Goal: Complete application form

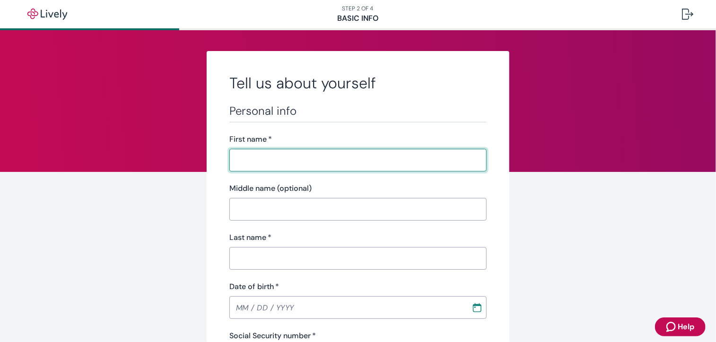
click at [259, 160] on input "First name   *" at bounding box center [357, 160] width 257 height 19
type input "[PERSON_NAME]"
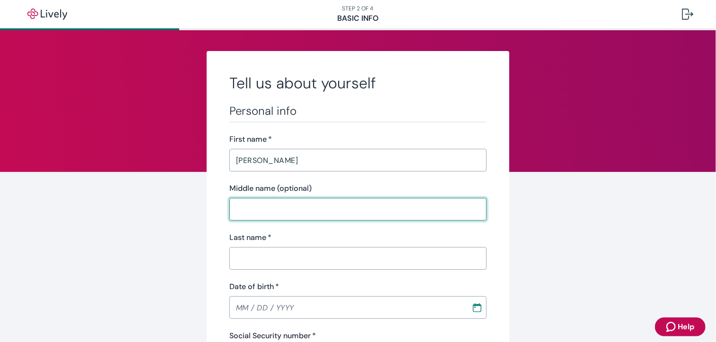
click at [247, 213] on input "Middle name (optional)" at bounding box center [357, 209] width 257 height 19
type input "[PERSON_NAME]"
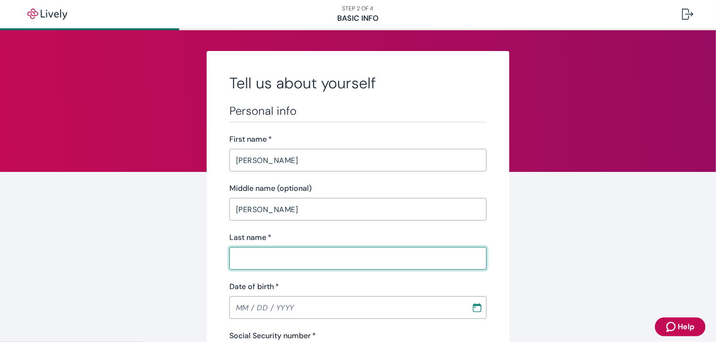
click at [252, 253] on input "Last name   *" at bounding box center [357, 258] width 257 height 19
type input "[PERSON_NAME]"
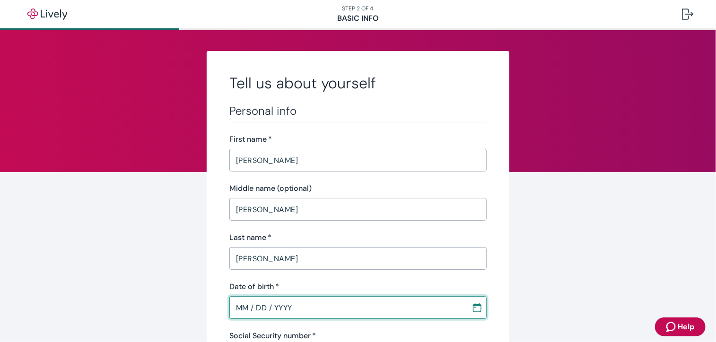
click at [250, 305] on input "MM / DD / YYYY" at bounding box center [346, 307] width 235 height 19
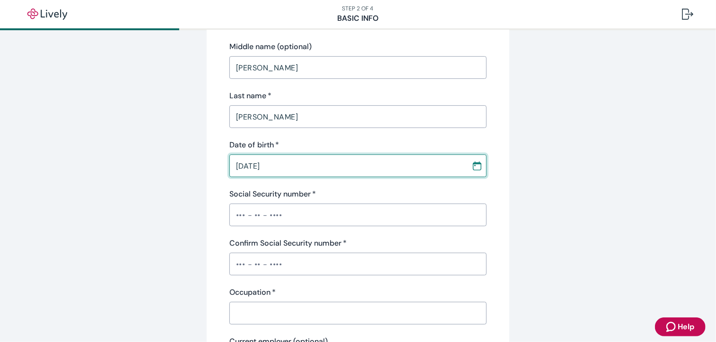
type input "[DATE]"
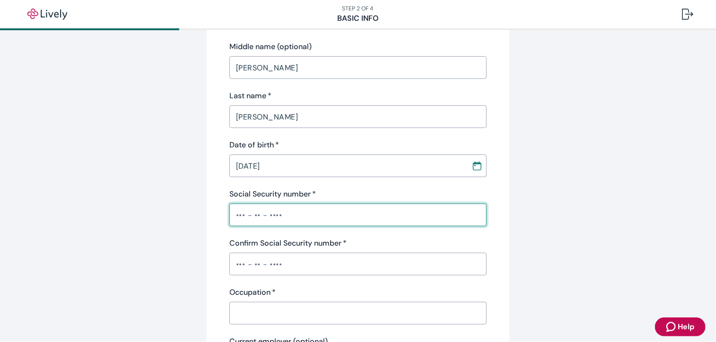
click at [235, 218] on input "Social Security number   *" at bounding box center [357, 215] width 257 height 19
type input "•••-••-6334"
click at [271, 268] on input "Confirm Social Security number   *" at bounding box center [357, 264] width 257 height 19
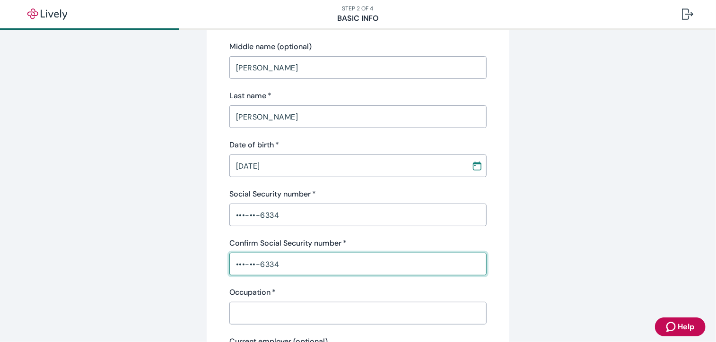
scroll to position [236, 0]
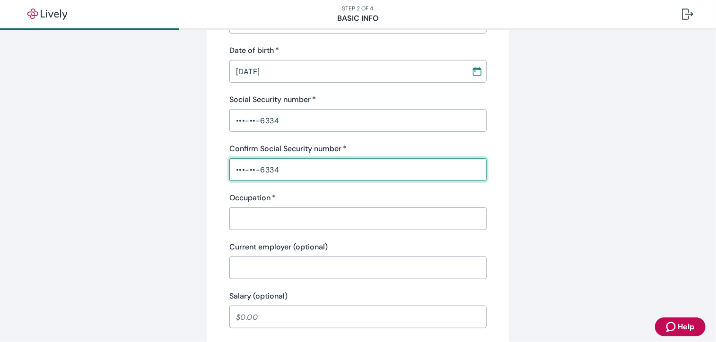
type input "•••-••-6334"
click at [244, 213] on input "Occupation   *" at bounding box center [357, 218] width 257 height 19
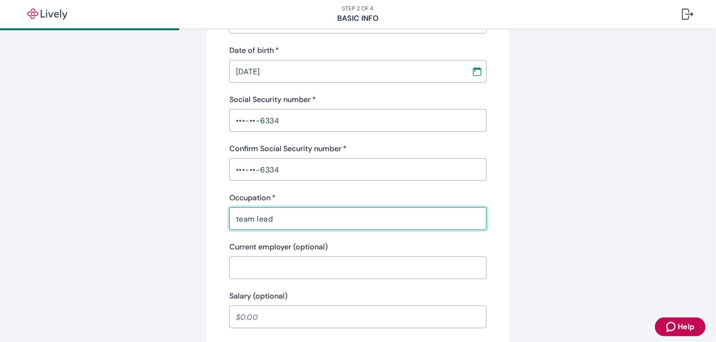
type input "team lead"
click at [248, 265] on input "Current employer (optional)" at bounding box center [357, 268] width 257 height 19
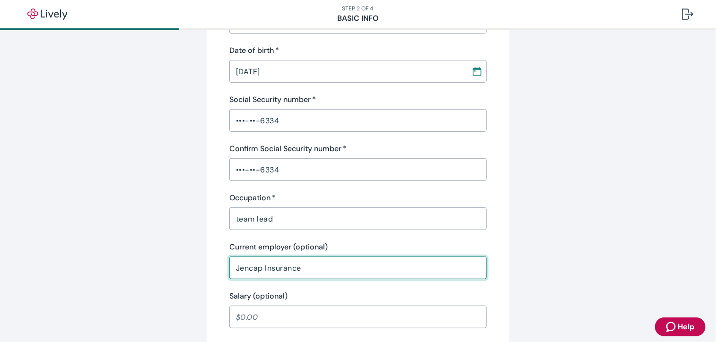
click at [308, 261] on input "Jencap Insurance" at bounding box center [357, 268] width 257 height 19
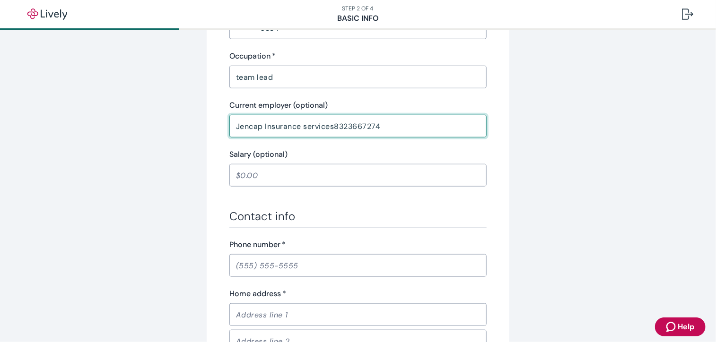
type input "Jencap Insurance services8323667274"
click at [262, 263] on input "Phone number   *" at bounding box center [357, 265] width 257 height 19
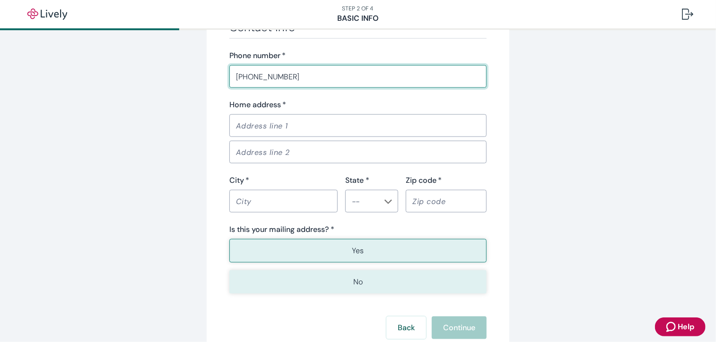
scroll to position [520, 0]
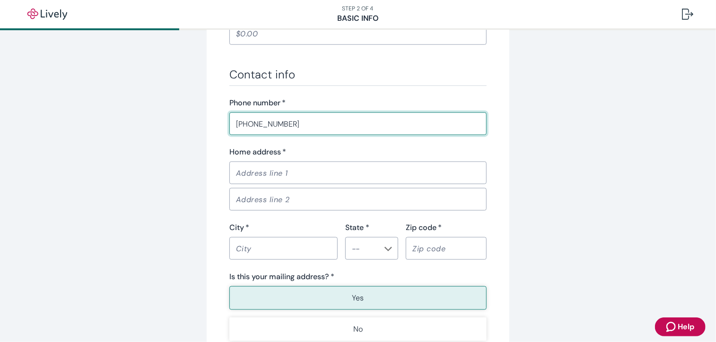
type input "[PHONE_NUMBER]"
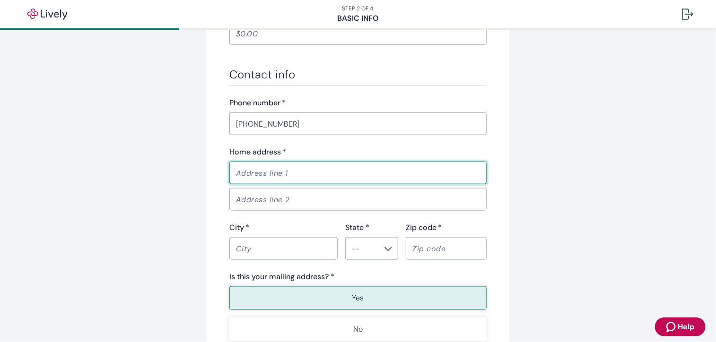
click at [259, 172] on input "Home address   *" at bounding box center [357, 173] width 257 height 19
type input "[STREET_ADDRESS]"
click at [248, 244] on input "City   *" at bounding box center [283, 248] width 108 height 19
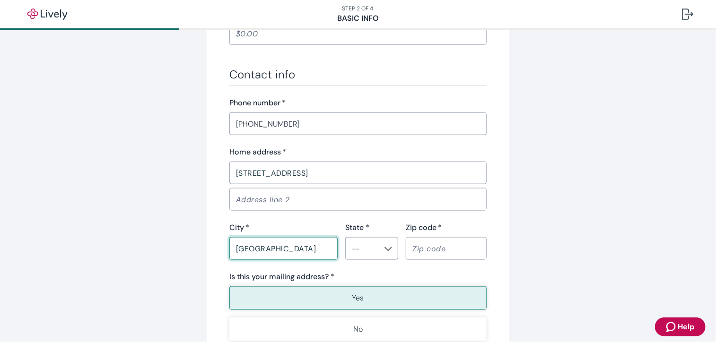
type input "[GEOGRAPHIC_DATA]"
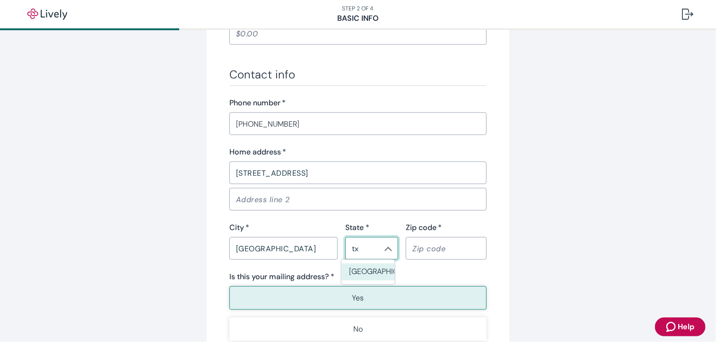
click at [352, 277] on li "[GEOGRAPHIC_DATA]" at bounding box center [367, 272] width 53 height 17
type input "[GEOGRAPHIC_DATA]"
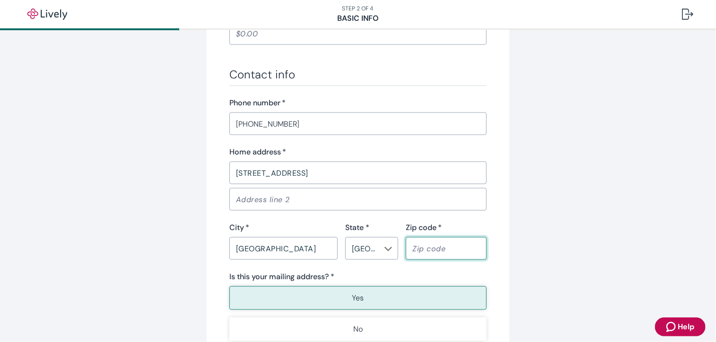
click at [436, 250] on input "Zip code   *" at bounding box center [446, 248] width 81 height 19
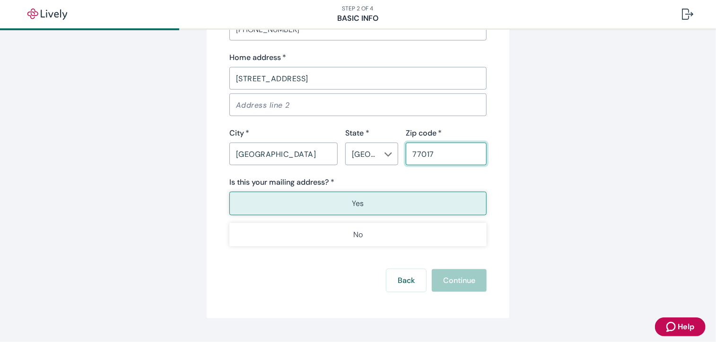
type input "77017"
click at [357, 200] on p "Yes" at bounding box center [358, 203] width 12 height 11
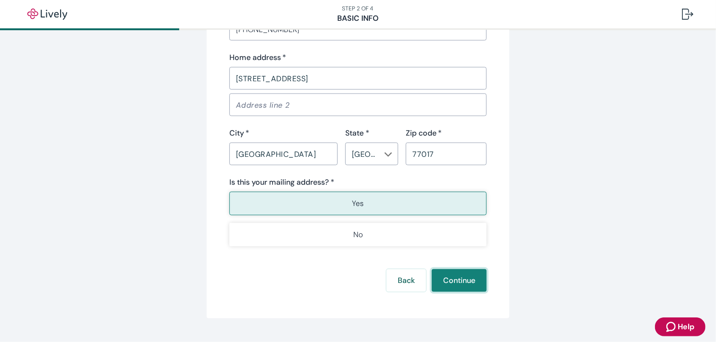
click at [453, 281] on button "Continue" at bounding box center [459, 281] width 55 height 23
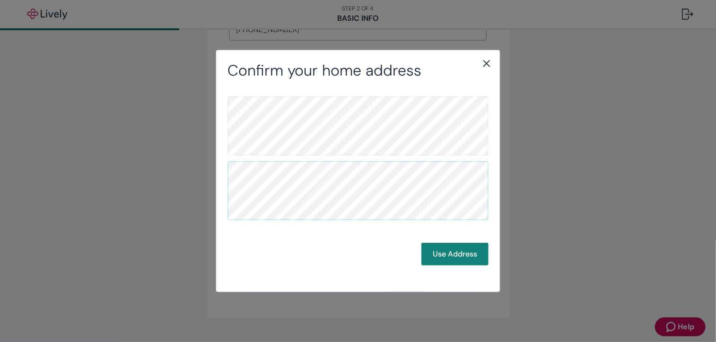
click at [485, 61] on icon "close" at bounding box center [486, 63] width 11 height 11
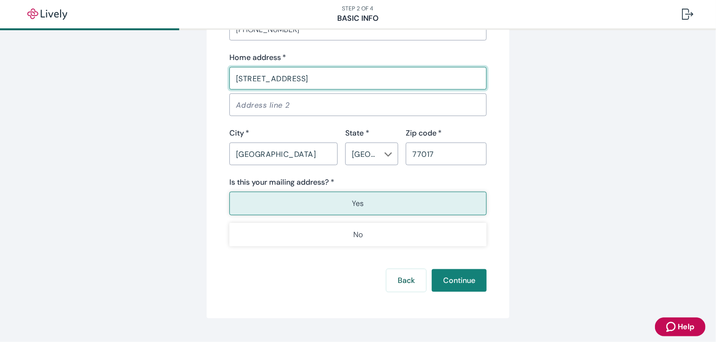
click at [253, 77] on input "[STREET_ADDRESS]" at bounding box center [357, 78] width 257 height 19
type input "[STREET_ADDRESS]"
click at [462, 285] on button "Continue" at bounding box center [459, 281] width 55 height 23
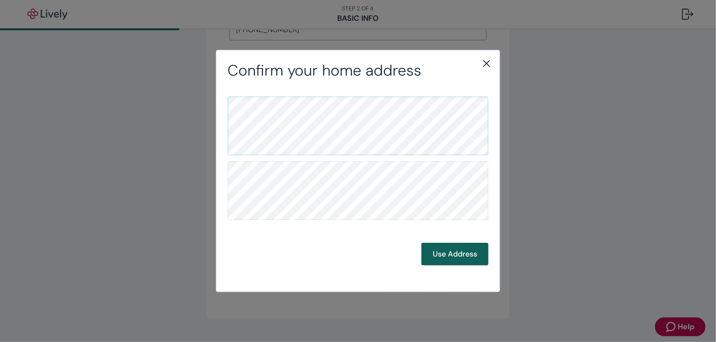
click at [452, 253] on button "Use Address" at bounding box center [454, 254] width 67 height 23
click at [455, 252] on button "Use Address" at bounding box center [454, 254] width 67 height 23
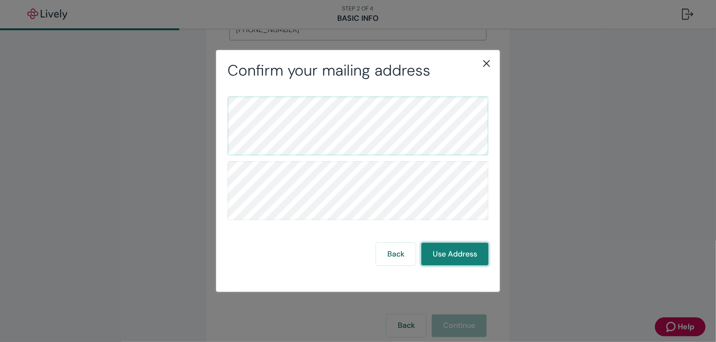
click at [455, 251] on button "Use Address" at bounding box center [454, 254] width 67 height 23
click at [486, 65] on icon "close" at bounding box center [486, 63] width 11 height 11
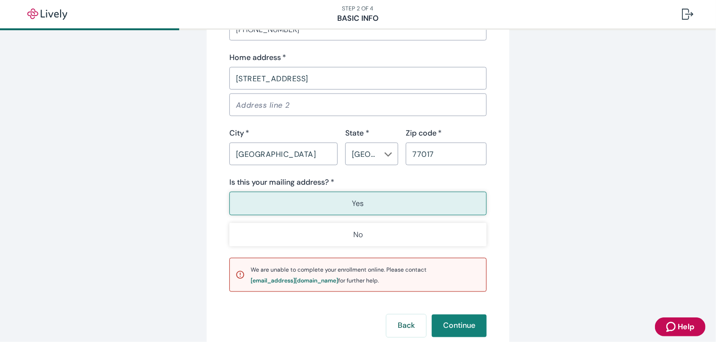
scroll to position [681, 0]
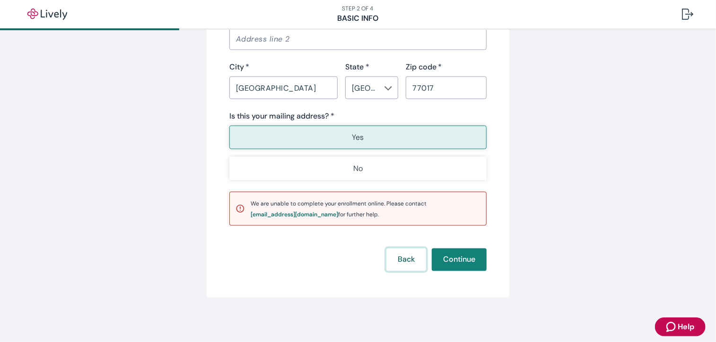
click at [397, 263] on button "Back" at bounding box center [406, 260] width 40 height 23
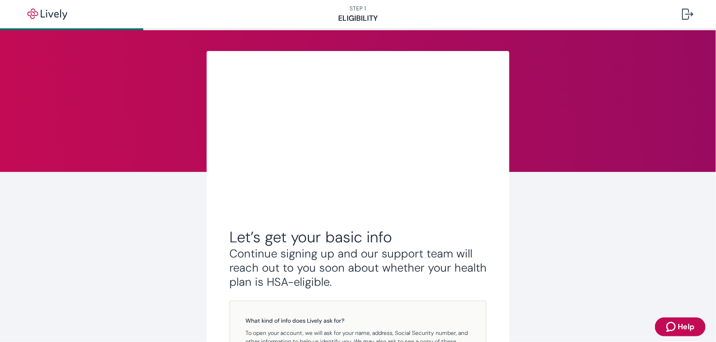
scroll to position [191, 0]
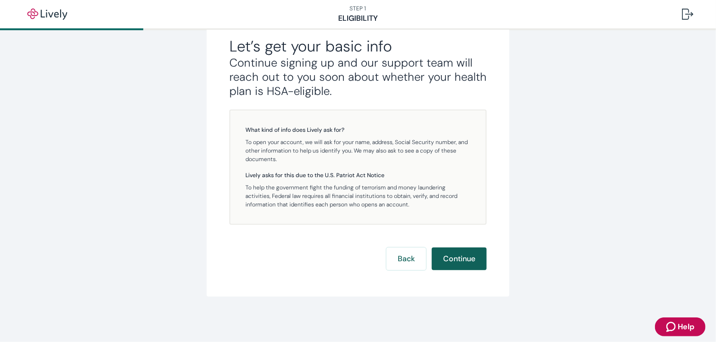
click at [456, 255] on button "Continue" at bounding box center [459, 259] width 55 height 23
